Goal: Use online tool/utility: Utilize a website feature to perform a specific function

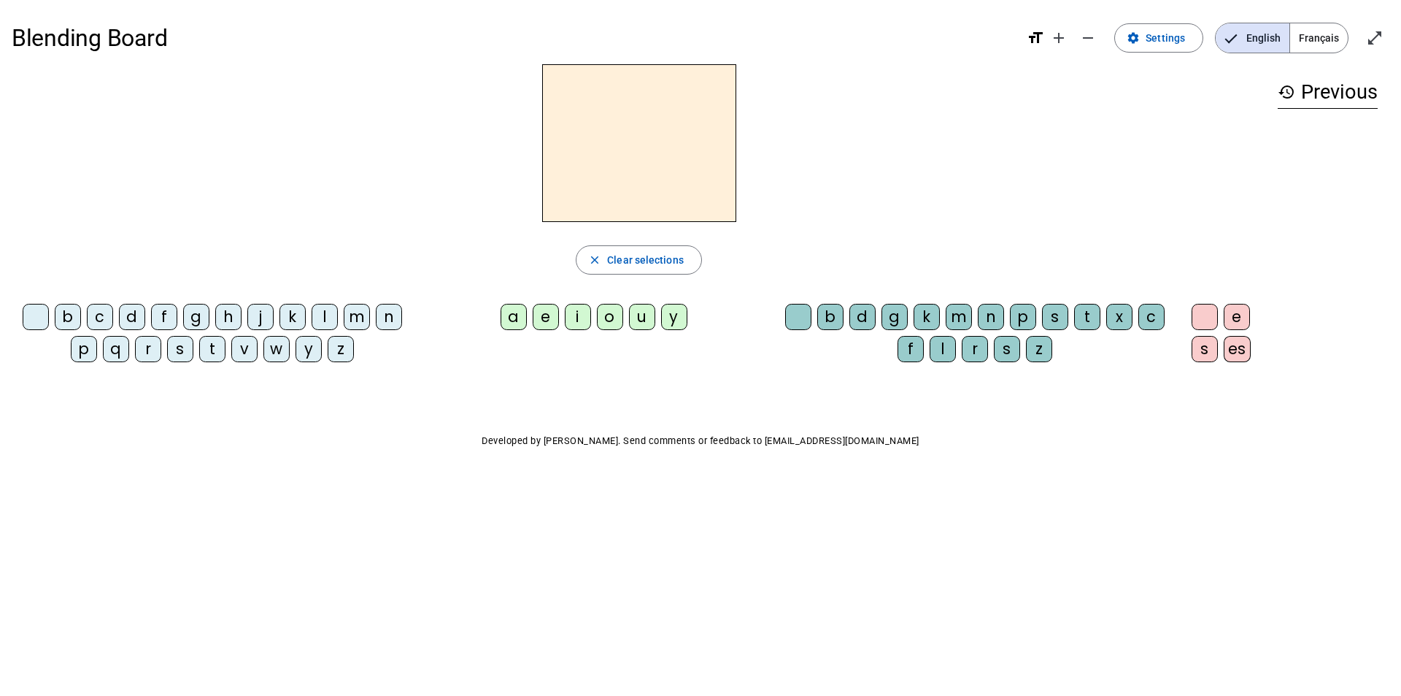
click at [961, 314] on div "m" at bounding box center [959, 317] width 26 height 26
click at [643, 317] on div "u" at bounding box center [642, 317] width 26 height 26
click at [958, 310] on div "m" at bounding box center [959, 317] width 26 height 26
click at [1094, 36] on mat-icon "remove" at bounding box center [1088, 38] width 18 height 18
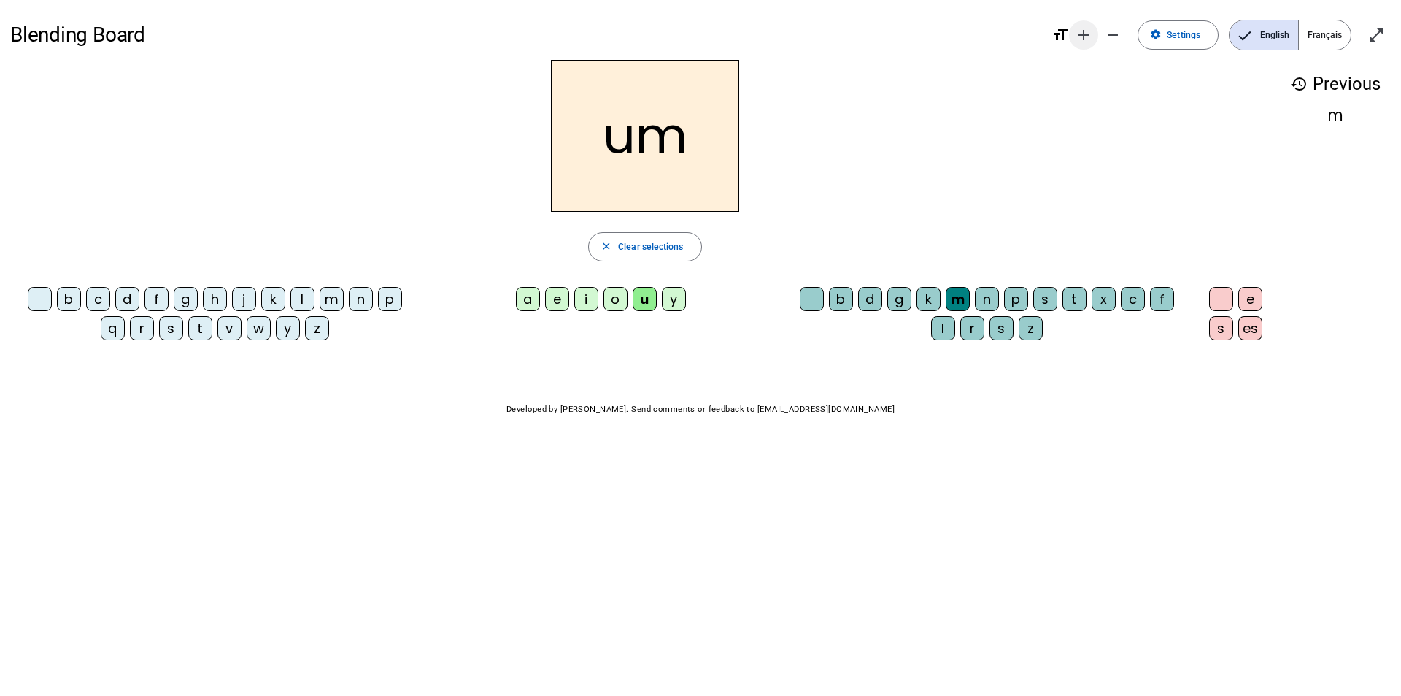
click at [1082, 34] on mat-icon "add" at bounding box center [1084, 35] width 18 height 18
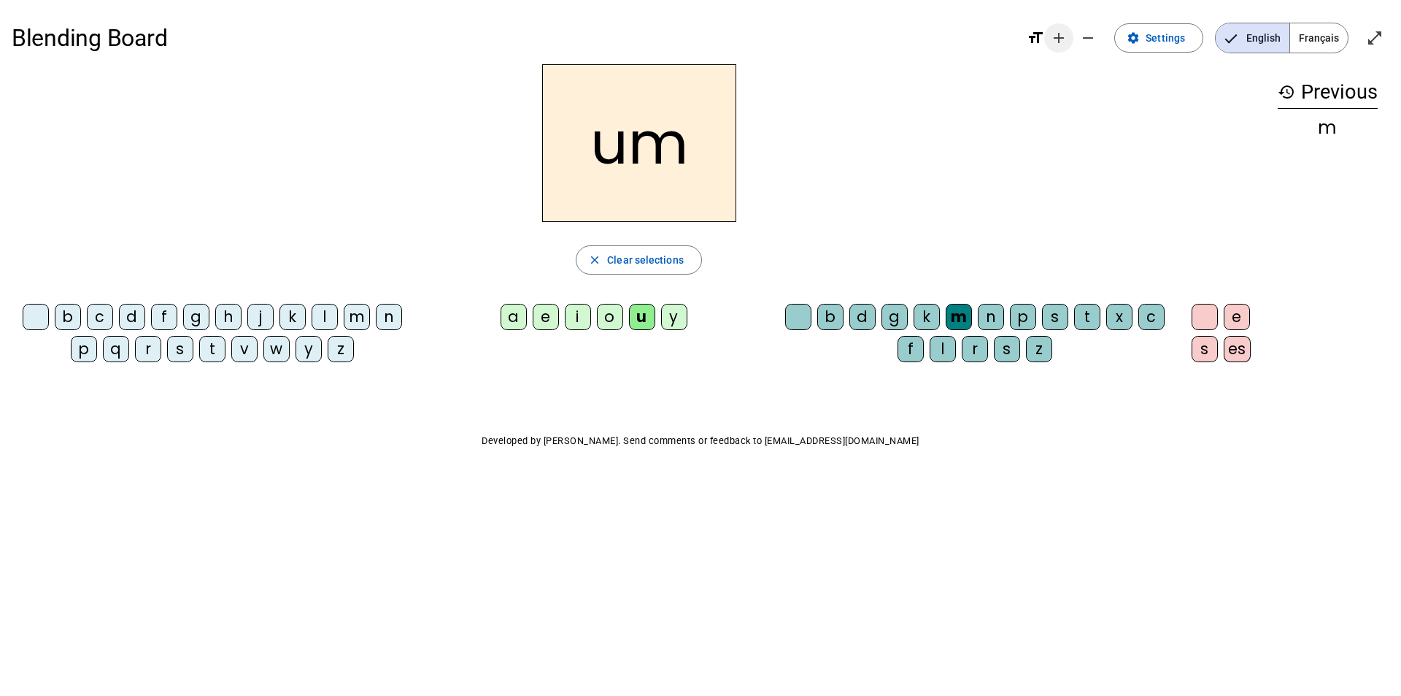
click at [1063, 32] on mat-icon "add" at bounding box center [1059, 38] width 18 height 18
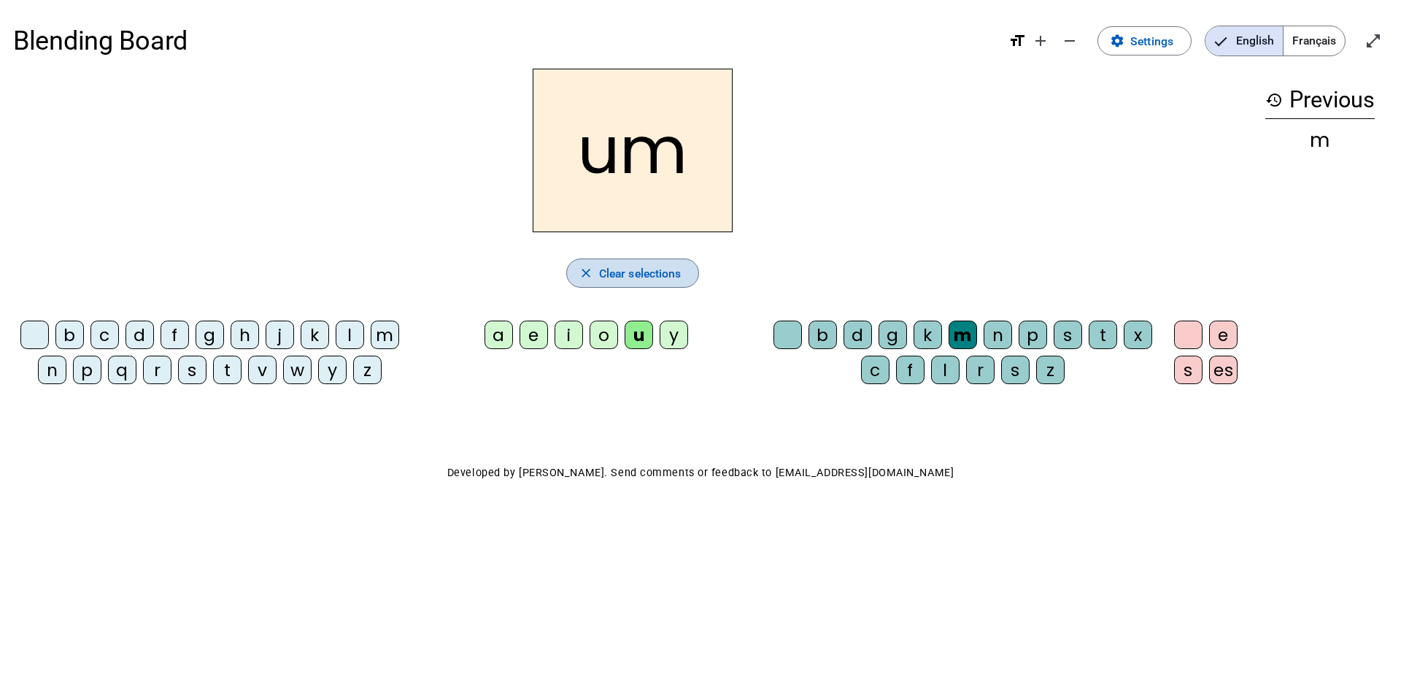
click at [666, 267] on span "Clear selections" at bounding box center [640, 273] width 82 height 20
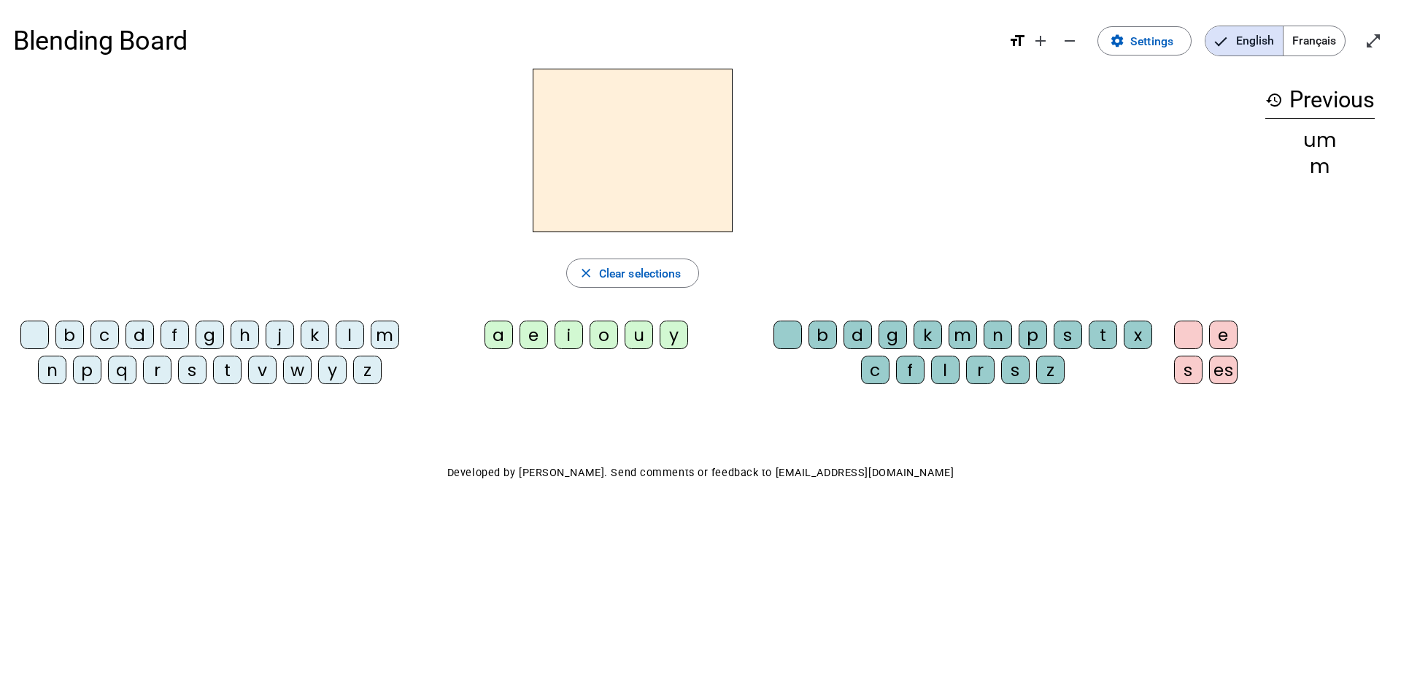
click at [245, 329] on div "h" at bounding box center [245, 334] width 28 height 28
click at [504, 336] on div "a" at bounding box center [499, 334] width 28 height 28
click at [628, 273] on span "Clear selections" at bounding box center [640, 273] width 82 height 20
click at [826, 341] on div "b" at bounding box center [823, 334] width 28 height 28
click at [214, 338] on div "g" at bounding box center [210, 334] width 28 height 28
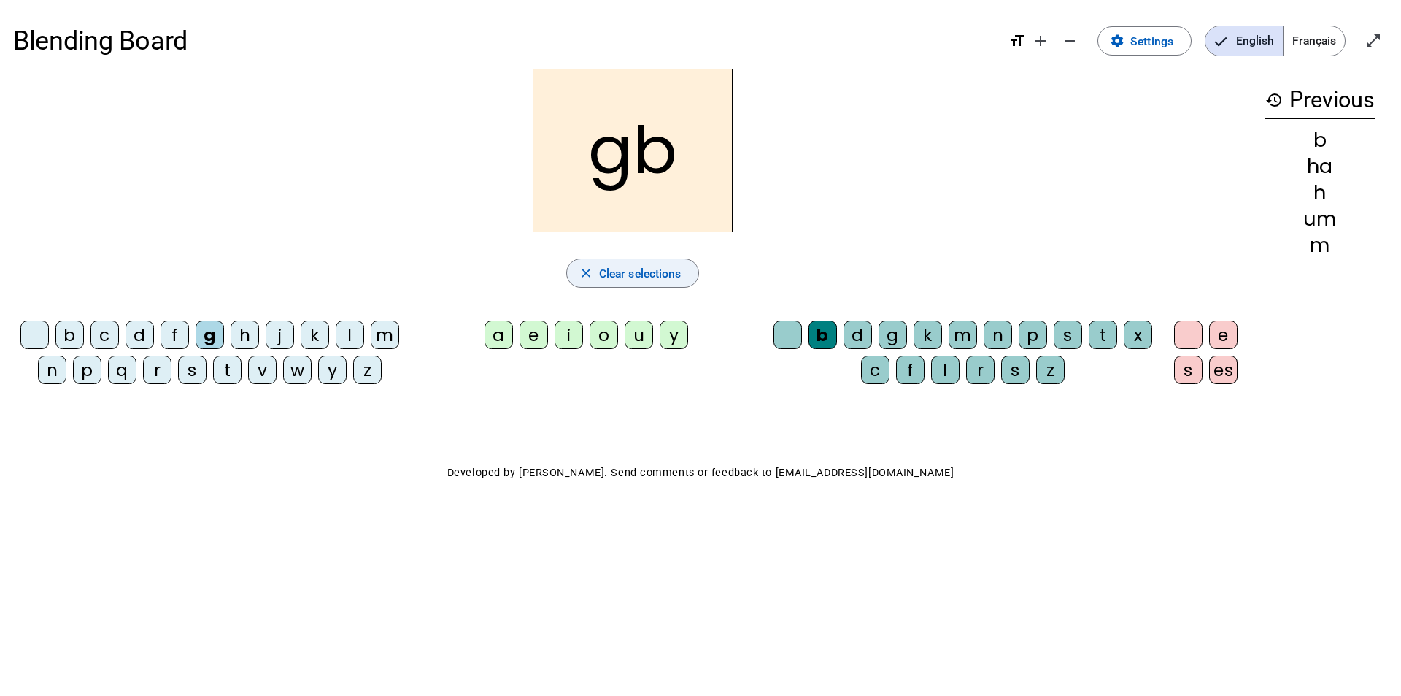
click at [617, 272] on span "Clear selections" at bounding box center [640, 273] width 82 height 20
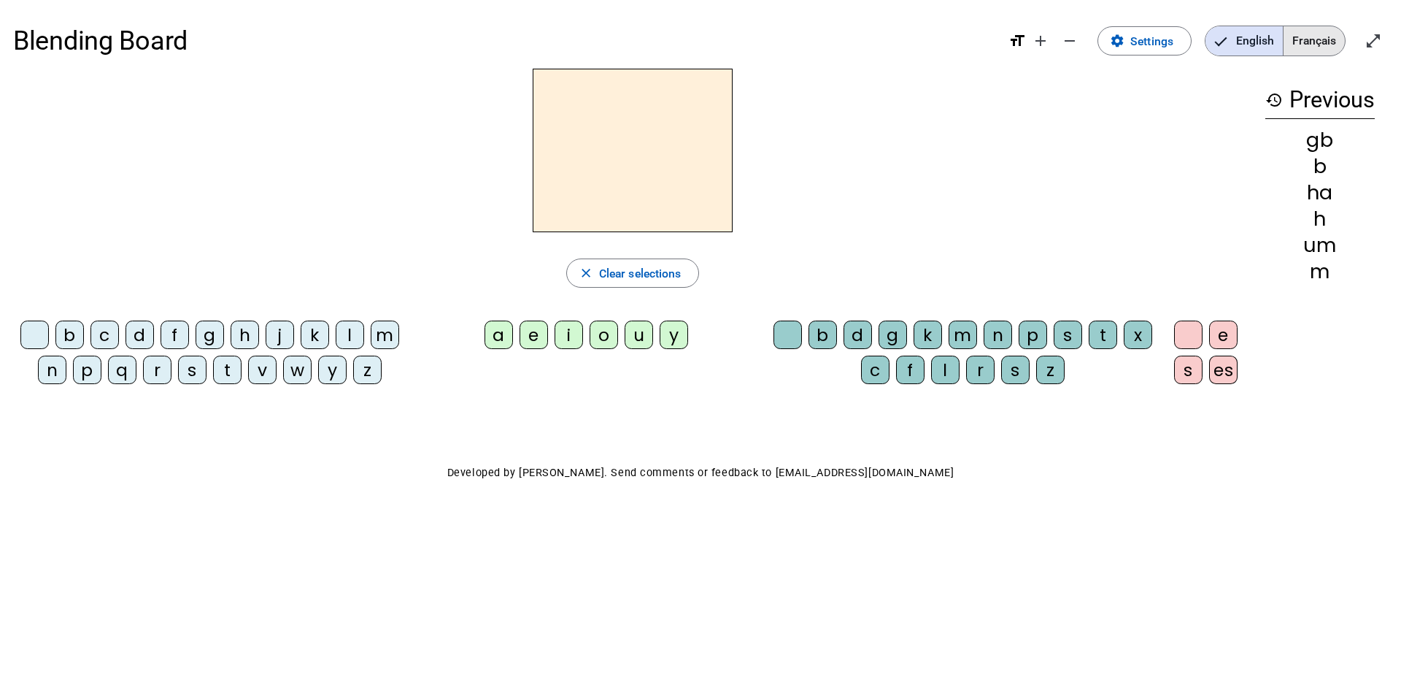
click at [1328, 35] on span "Français" at bounding box center [1314, 40] width 61 height 29
